Goal: Information Seeking & Learning: Find specific fact

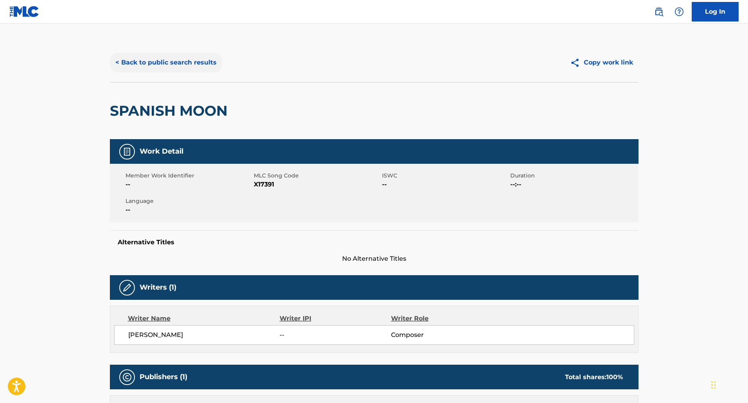
click at [165, 53] on button "< Back to public search results" at bounding box center [166, 63] width 112 height 20
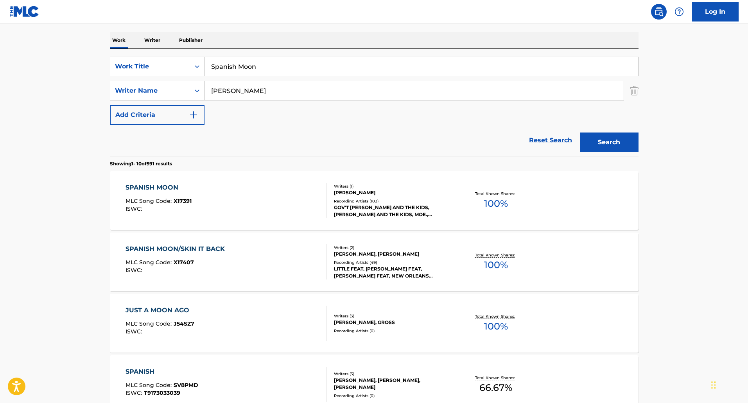
drag, startPoint x: 276, startPoint y: 68, endPoint x: 22, endPoint y: 43, distance: 255.0
click at [30, 45] on main "The MLC Public Work Search The accuracy and completeness of The MLC's data is d…" at bounding box center [374, 366] width 748 height 921
type input "Round Midnight"
drag, startPoint x: 234, startPoint y: 91, endPoint x: 162, endPoint y: 100, distance: 72.6
click at [163, 100] on div "SearchWithCriteria04996a83-6ae7-4b4f-ad4d-e587634e6ede Work Title Round Midnigh…" at bounding box center [374, 91] width 529 height 68
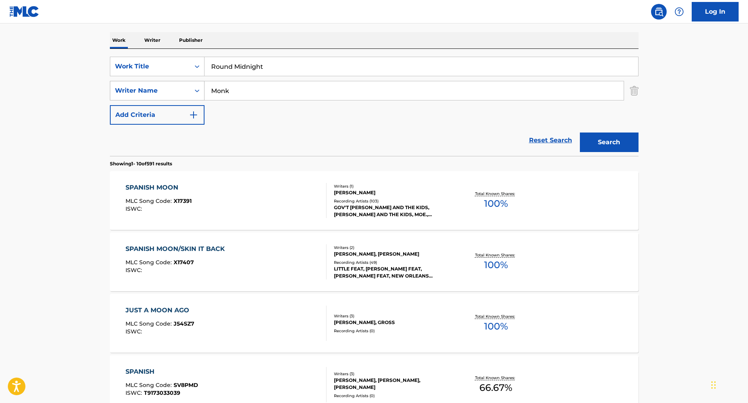
type input "Monk"
click at [580, 133] on button "Search" at bounding box center [609, 143] width 59 height 20
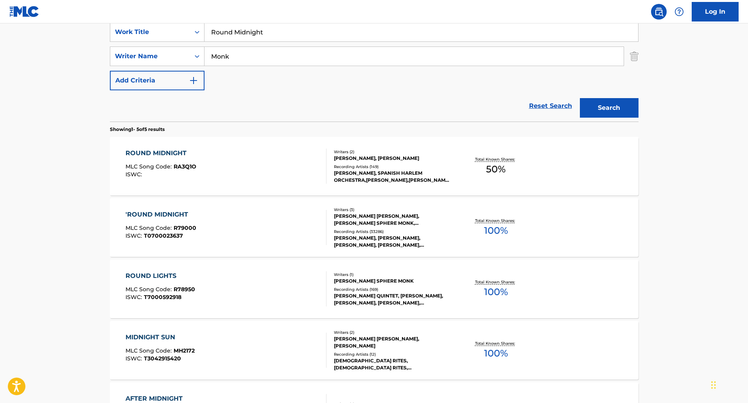
scroll to position [156, 0]
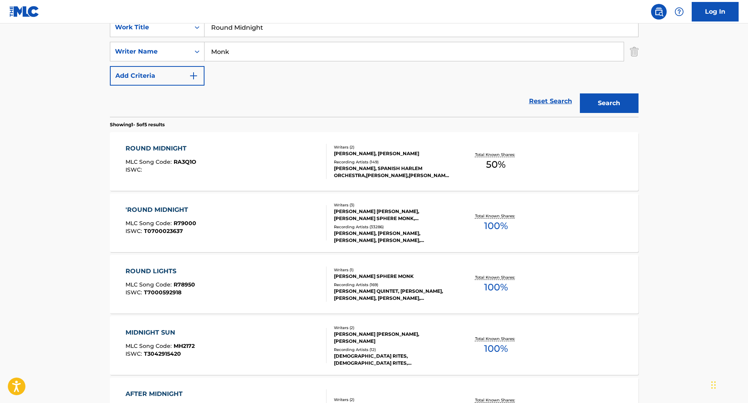
click at [430, 172] on div "[PERSON_NAME], SPANISH HARLEM ORCHESTRA,[PERSON_NAME],[PERSON_NAME], [PERSON_NA…" at bounding box center [393, 172] width 118 height 14
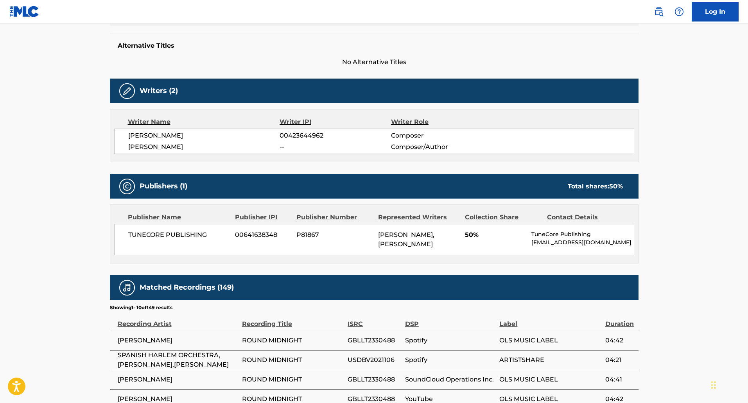
scroll to position [235, 0]
